Goal: Task Accomplishment & Management: Complete application form

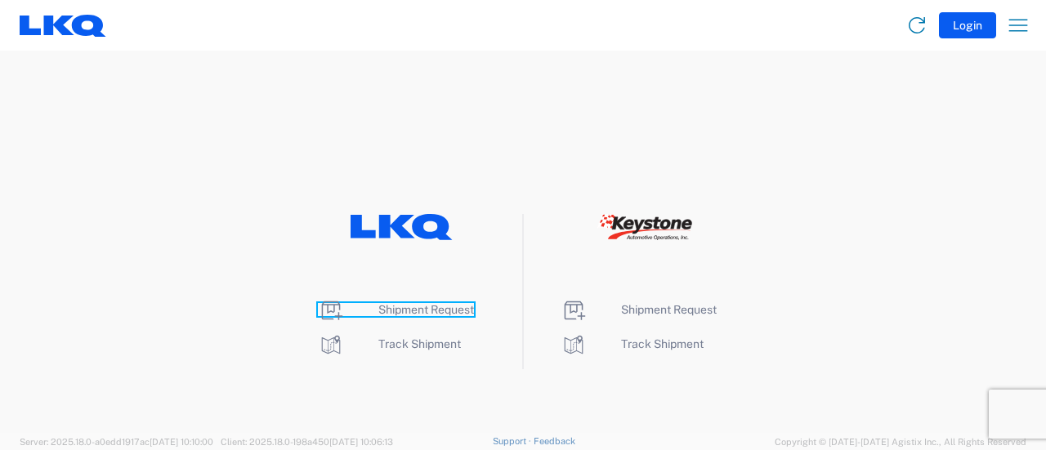
click at [397, 311] on span "Shipment Request" at bounding box center [426, 309] width 96 height 13
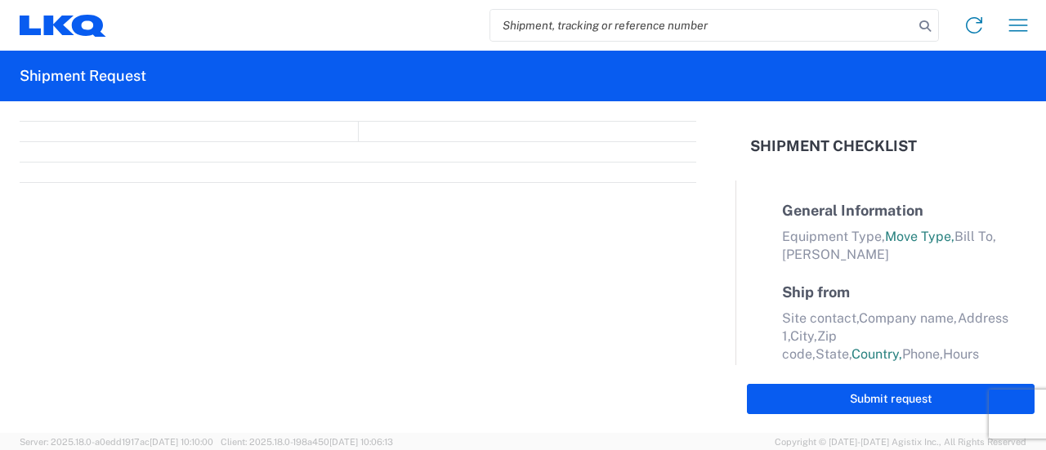
select select "FULL"
select select "LBS"
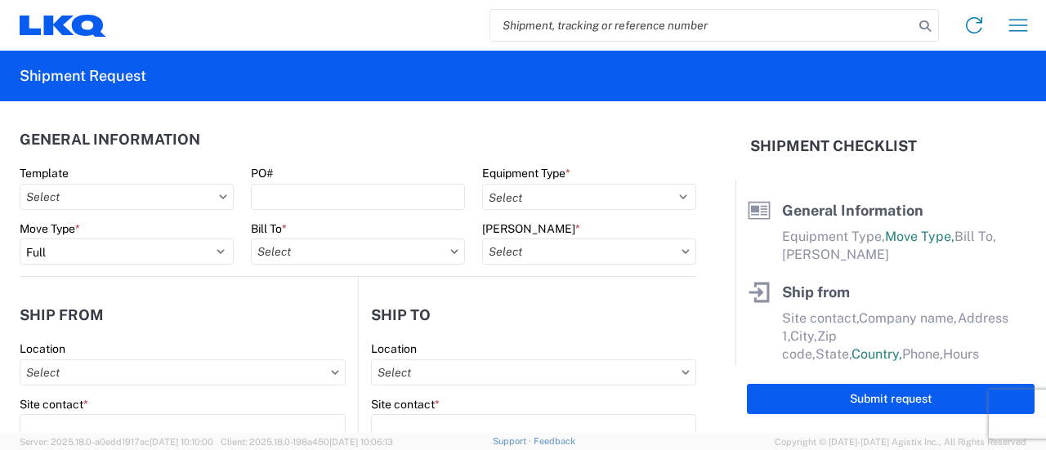
click at [558, 23] on input "search" at bounding box center [701, 25] width 423 height 31
click at [558, 16] on input "search" at bounding box center [701, 25] width 423 height 31
paste input "56632831"
type input "56632831"
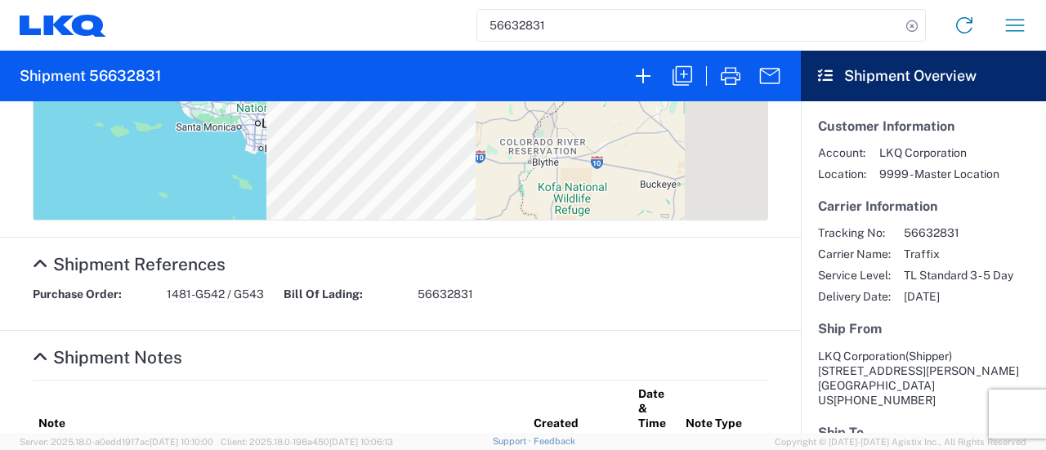
scroll to position [899, 0]
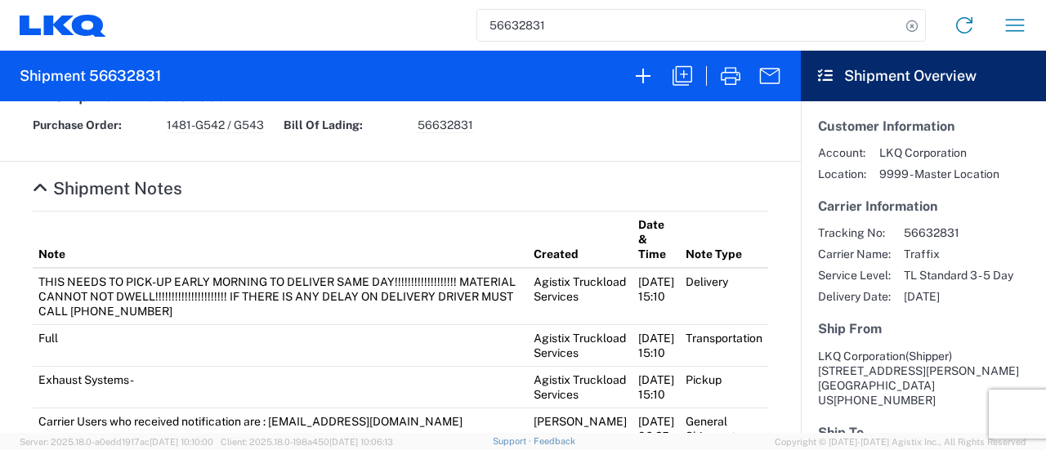
click at [209, 145] on div "Purchase Order: 1481-G542 / G543 Bill Of Lading: 56632831" at bounding box center [401, 131] width 753 height 27
drag, startPoint x: 166, startPoint y: 208, endPoint x: 267, endPoint y: 212, distance: 101.4
click at [267, 133] on div "Purchase Order: 1481-G542 / G543" at bounding box center [150, 126] width 251 height 16
copy span "1481-G542 / G543"
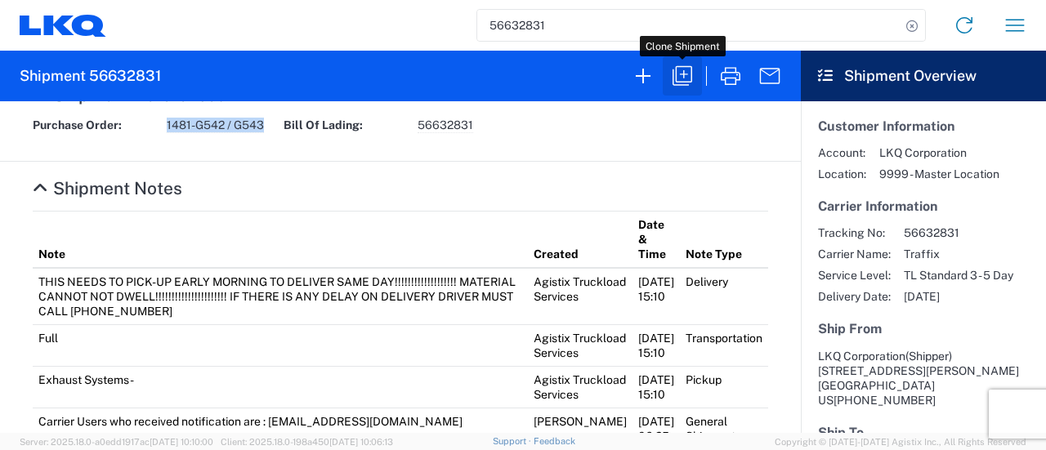
click at [682, 78] on icon "button" at bounding box center [683, 76] width 26 height 26
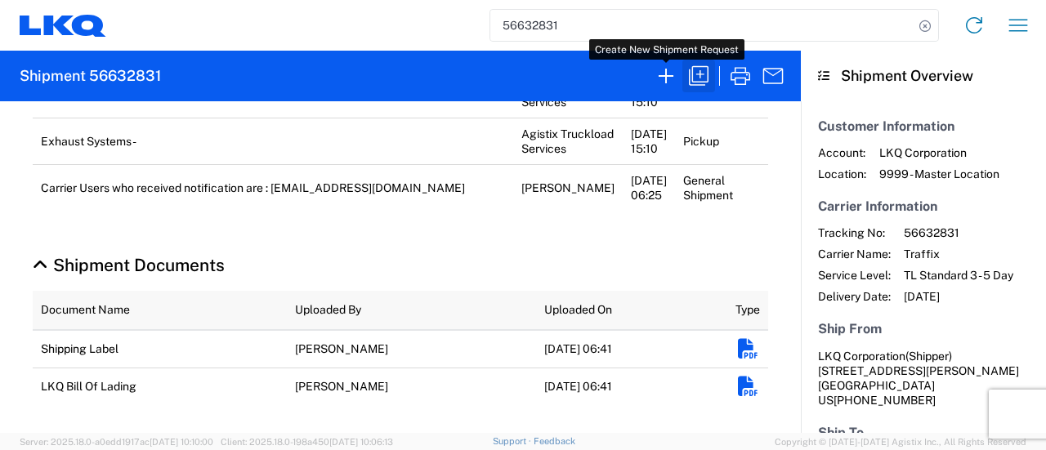
scroll to position [848, 0]
select select "STDV"
select select "FULL"
select select "US"
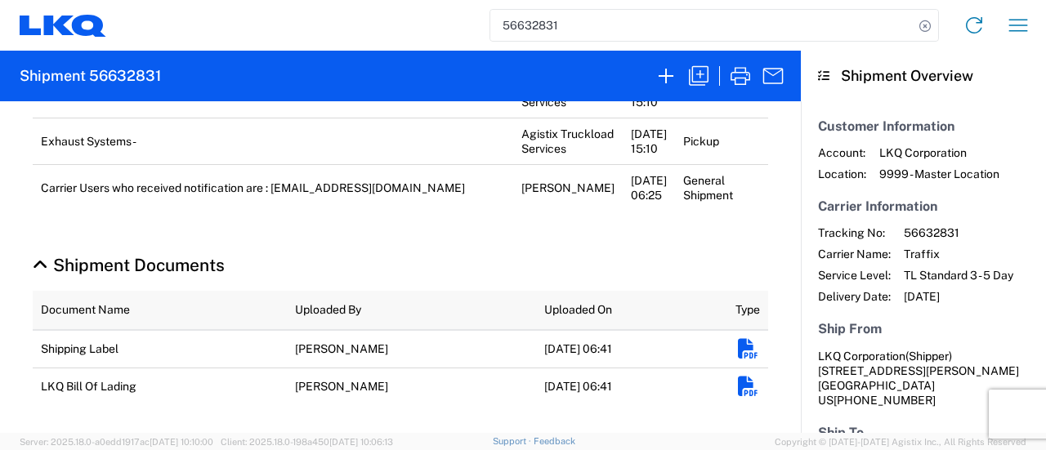
select select "LBS"
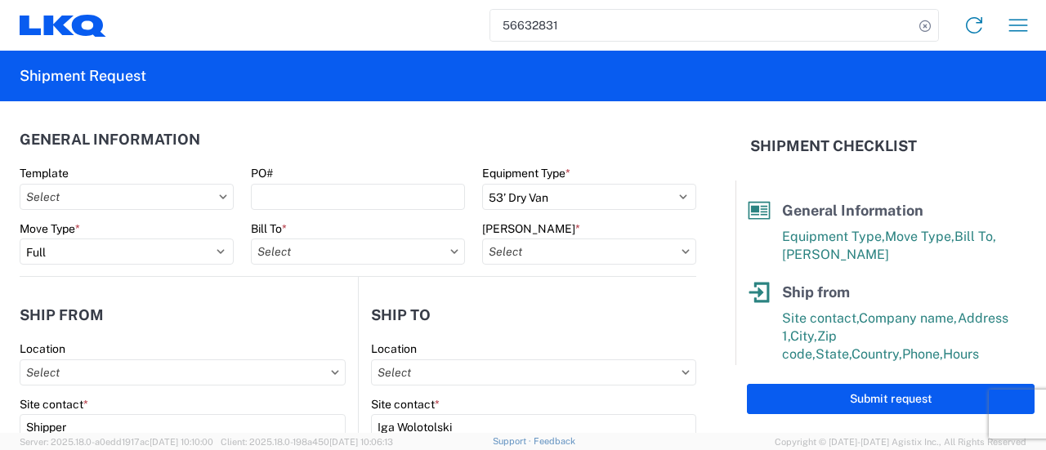
type input "1481 - Precious Metals - Master Mining"
type input "1481-6300-66000-0000 - 1481 Freight Out"
type input "1769 - California Core"
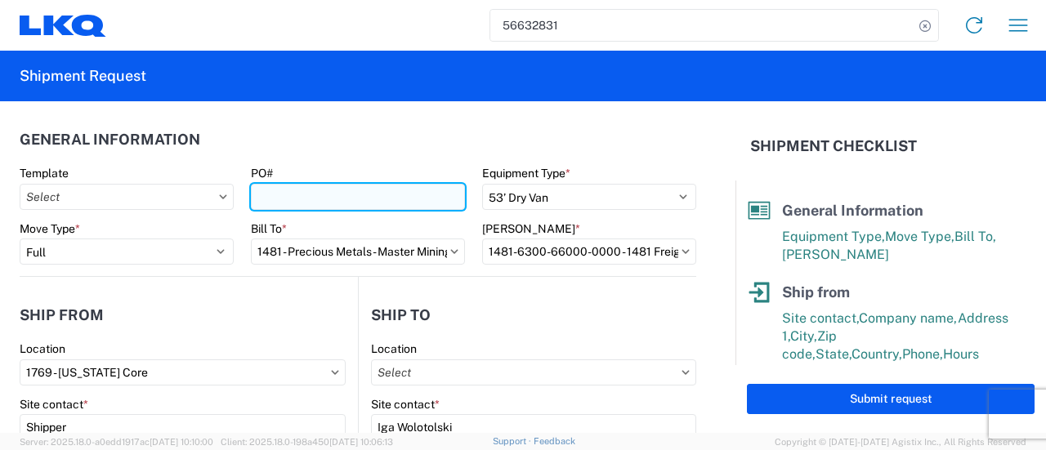
click at [311, 202] on input "PO#" at bounding box center [358, 197] width 214 height 26
paste input "1481-G542 / G543"
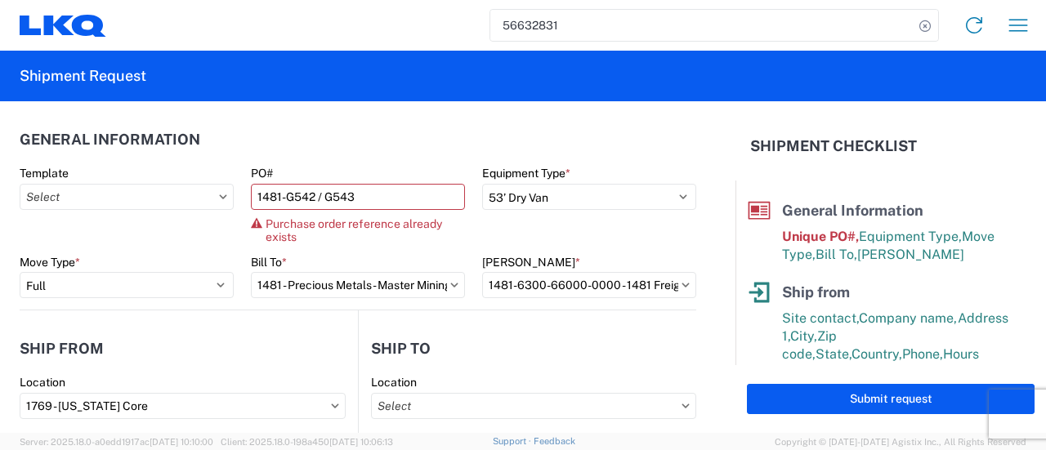
click at [334, 125] on header "General Information" at bounding box center [358, 139] width 677 height 37
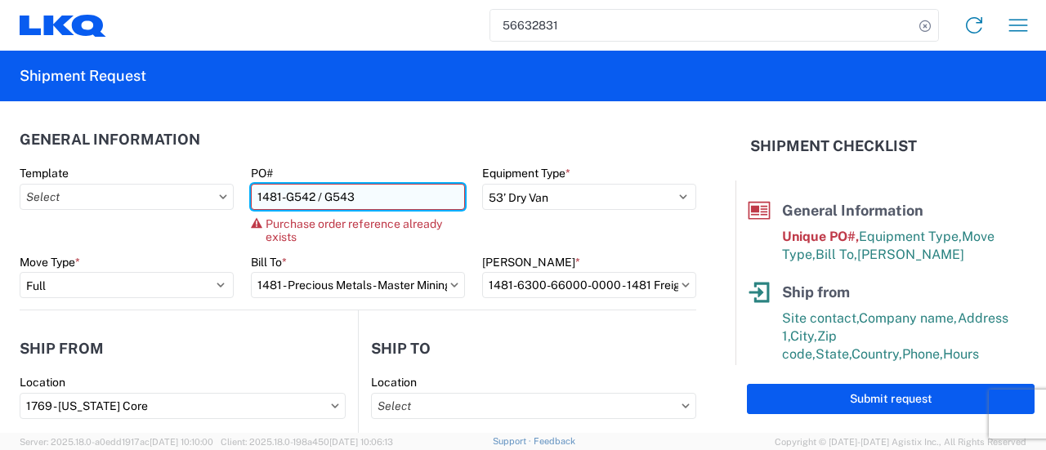
click at [309, 199] on input "1481-G542 / G543" at bounding box center [358, 197] width 214 height 26
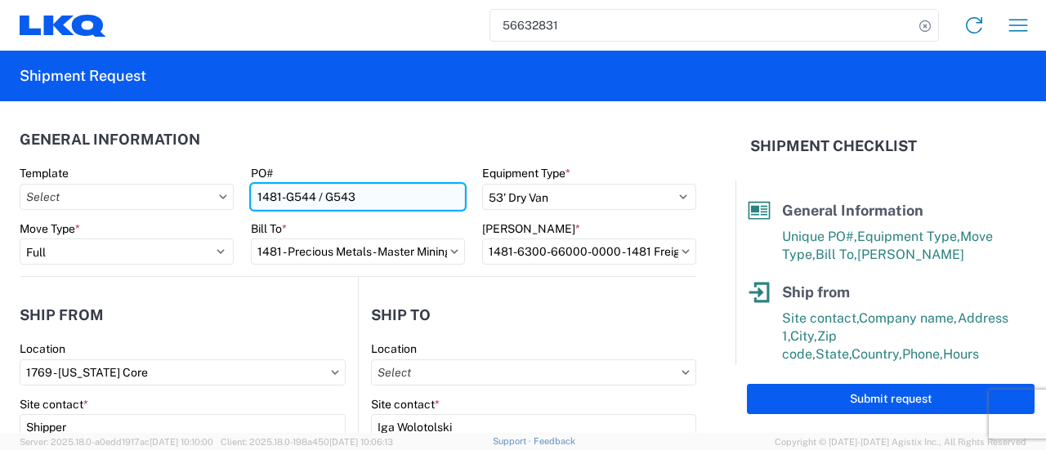
click at [350, 197] on input "1481-G544 / G543" at bounding box center [358, 197] width 214 height 26
type input "1481-G544 / G545"
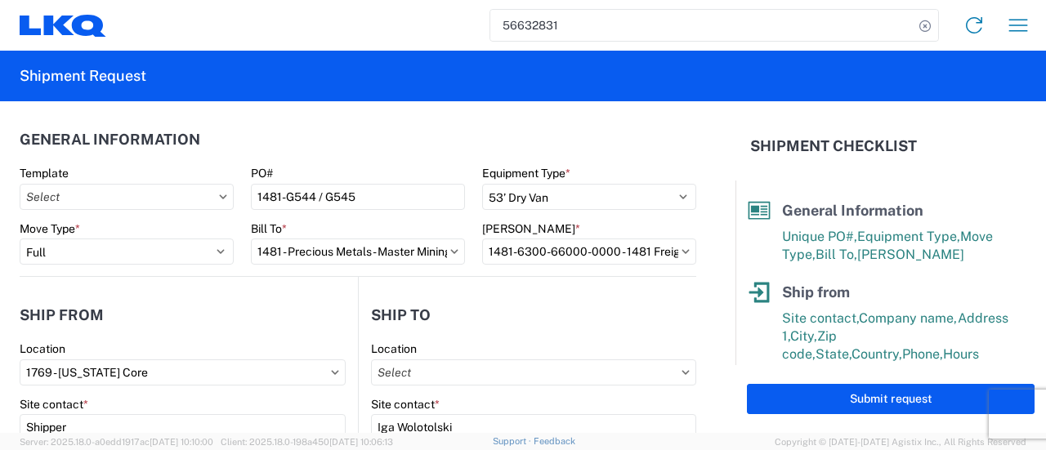
click at [394, 141] on header "General Information" at bounding box center [358, 139] width 677 height 37
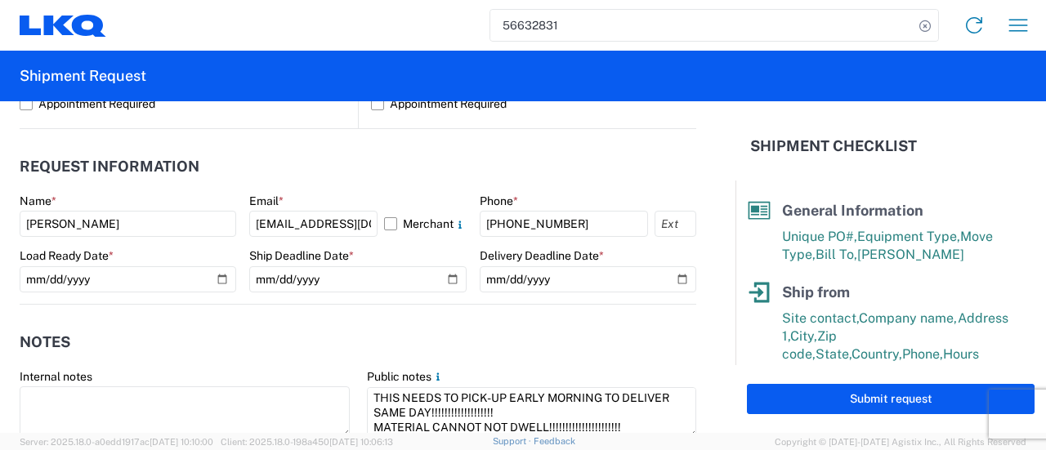
scroll to position [899, 0]
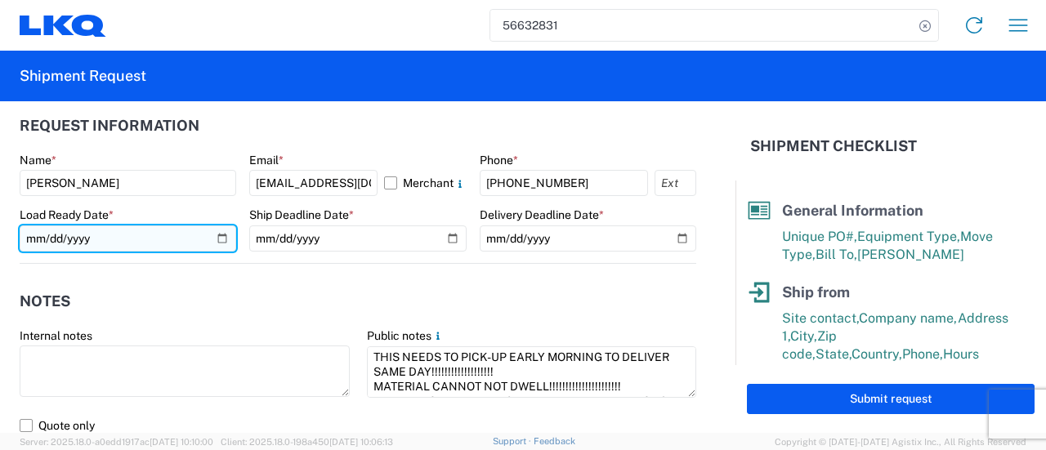
click at [217, 241] on input "2025-08-29" at bounding box center [128, 239] width 217 height 26
type input "2025-09-09"
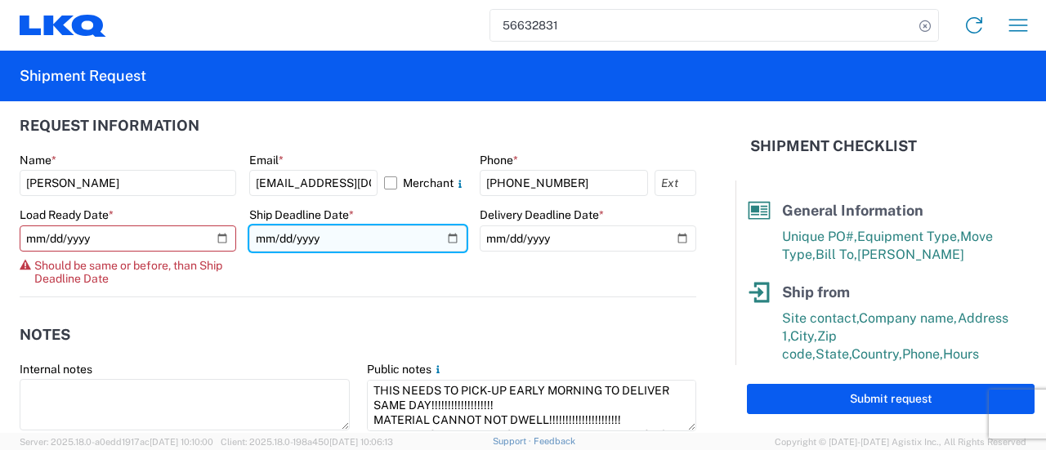
click at [448, 238] on input "2025-08-29" at bounding box center [357, 239] width 217 height 26
type input "2025-09-09"
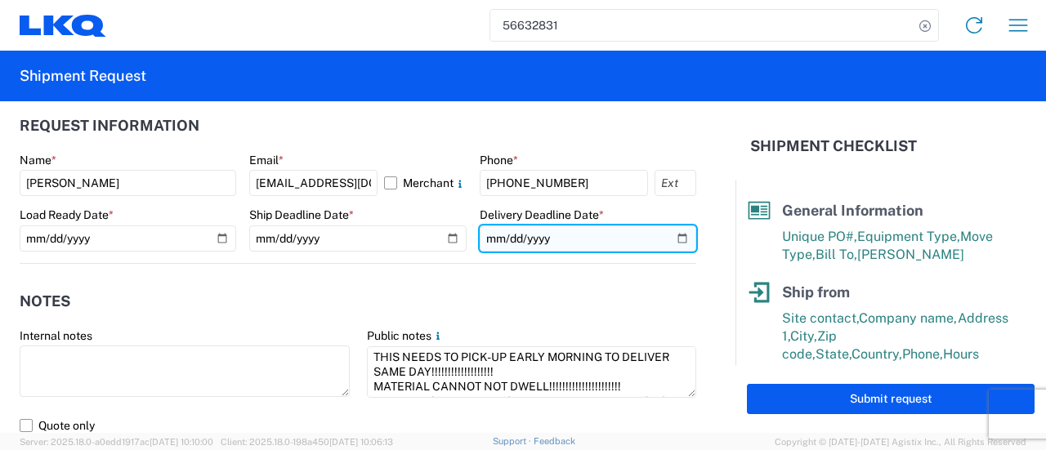
click at [669, 241] on input "2025-08-29" at bounding box center [588, 239] width 217 height 26
type input "2025-09-09"
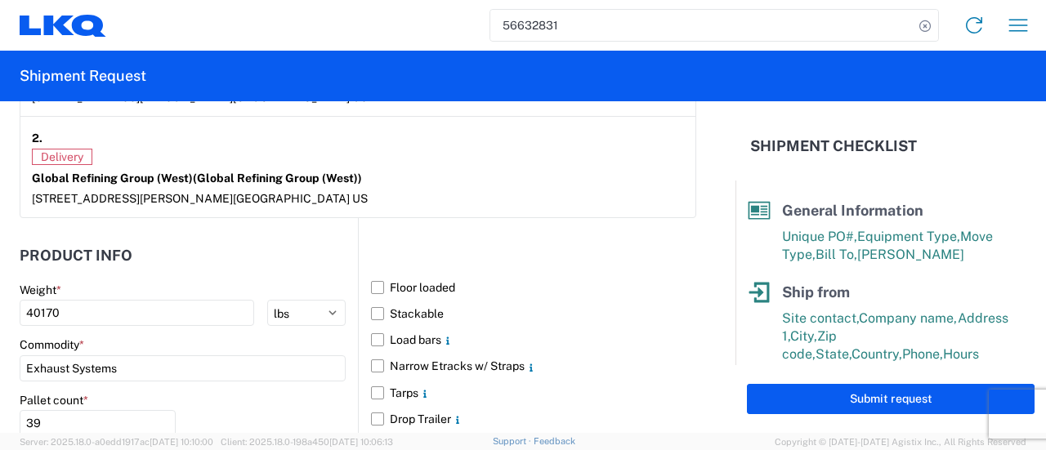
scroll to position [1390, 0]
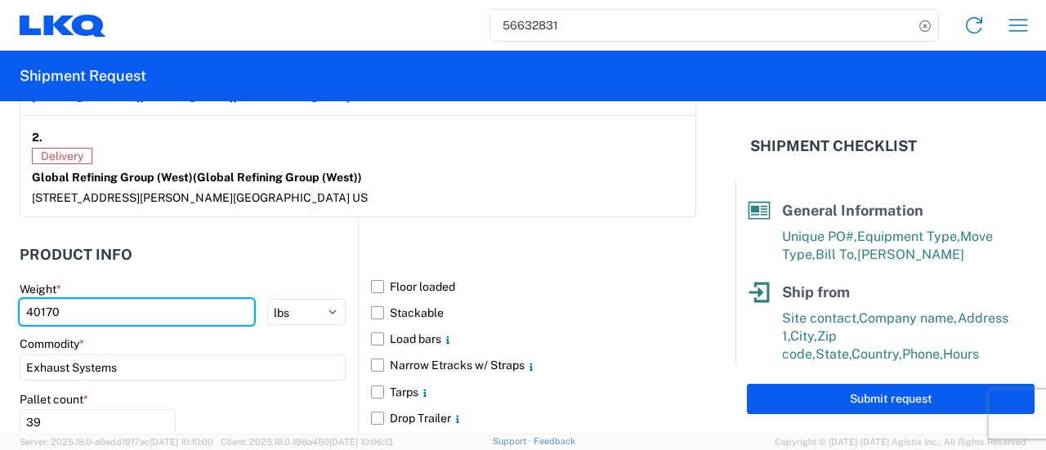
drag, startPoint x: 75, startPoint y: 310, endPoint x: 0, endPoint y: 304, distance: 75.4
click at [0, 304] on form "General Information Template PO# 1481-G544 / G545 Equipment Type * Select 53’ D…" at bounding box center [368, 267] width 736 height 332
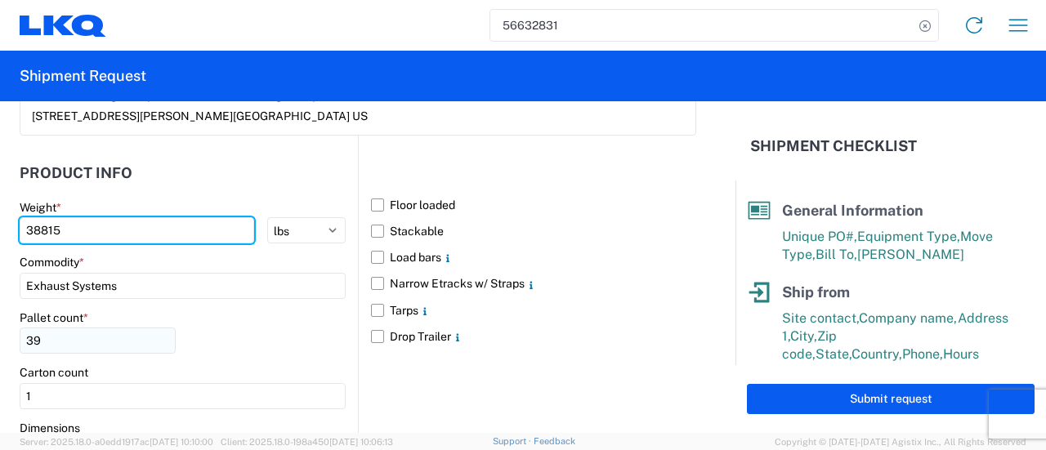
type input "38815"
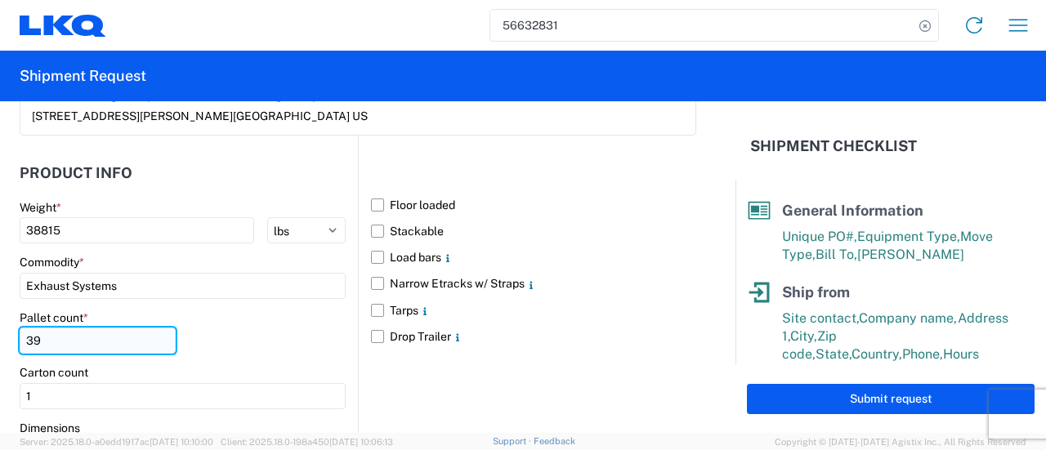
click at [64, 336] on input "39" at bounding box center [98, 341] width 156 height 26
type input "38"
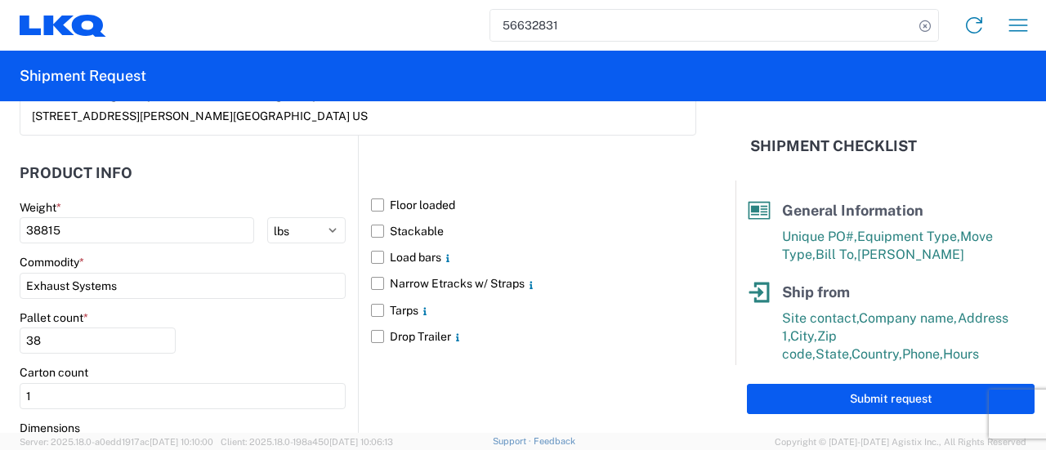
click at [685, 282] on form "General Information Template PO# 1481-G544 / G545 Equipment Type * Select 53’ D…" at bounding box center [368, 267] width 736 height 332
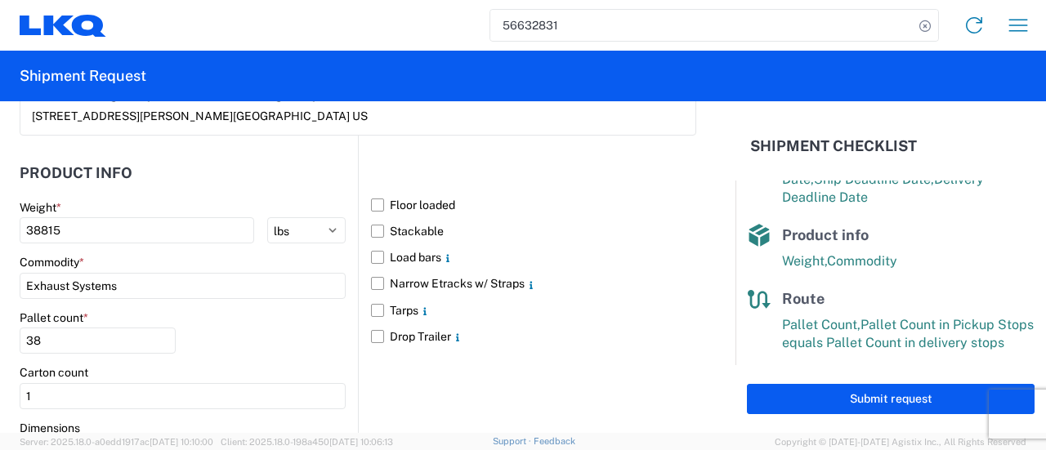
scroll to position [360, 0]
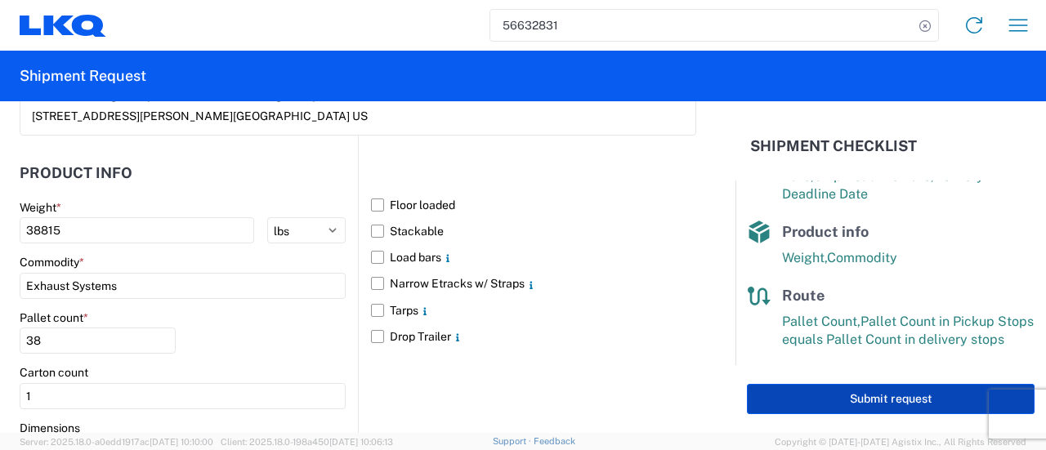
click at [844, 394] on button "Submit request" at bounding box center [891, 399] width 288 height 30
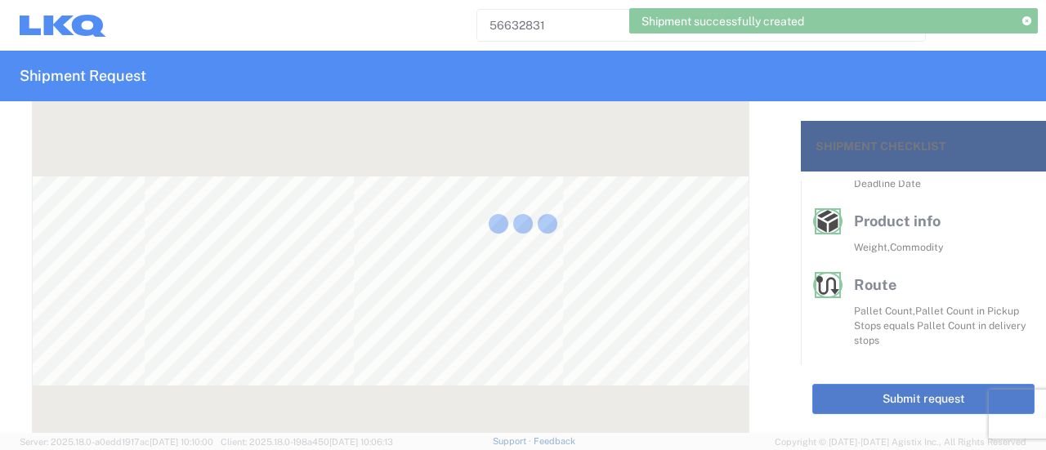
scroll to position [330, 0]
